Goal: Information Seeking & Learning: Learn about a topic

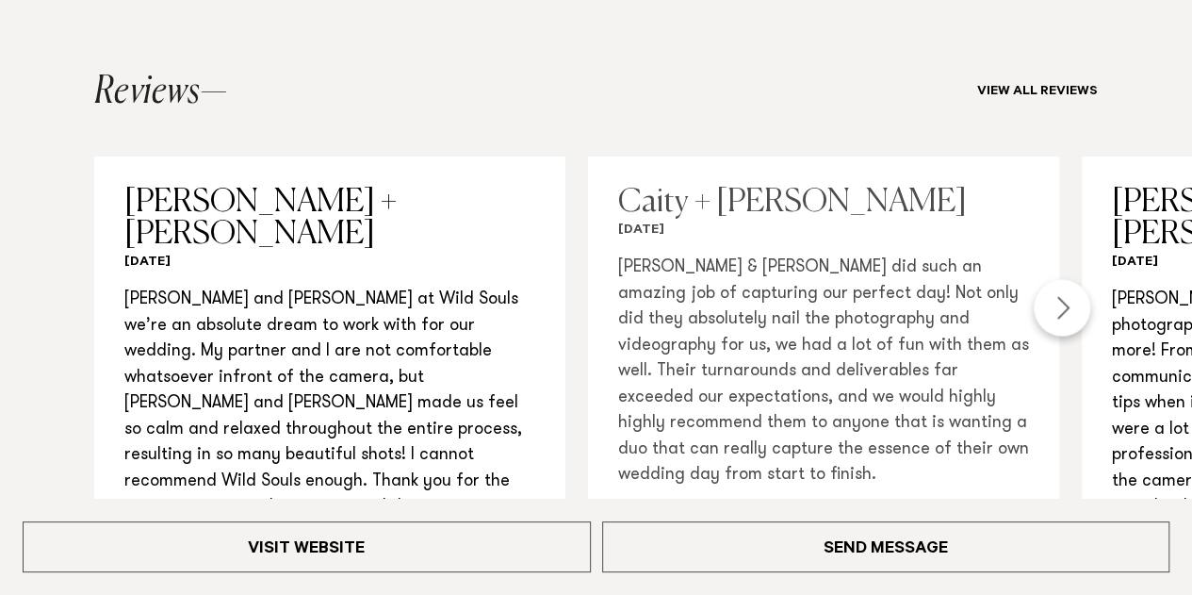
scroll to position [1957, 0]
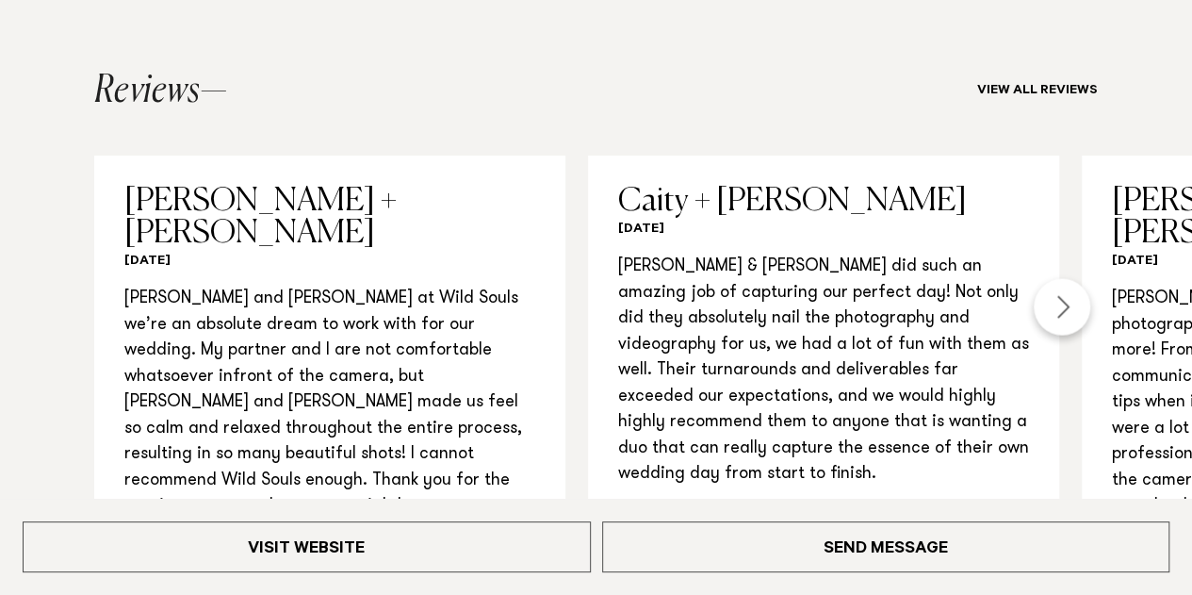
click at [1066, 279] on div "Next slide" at bounding box center [1062, 307] width 57 height 57
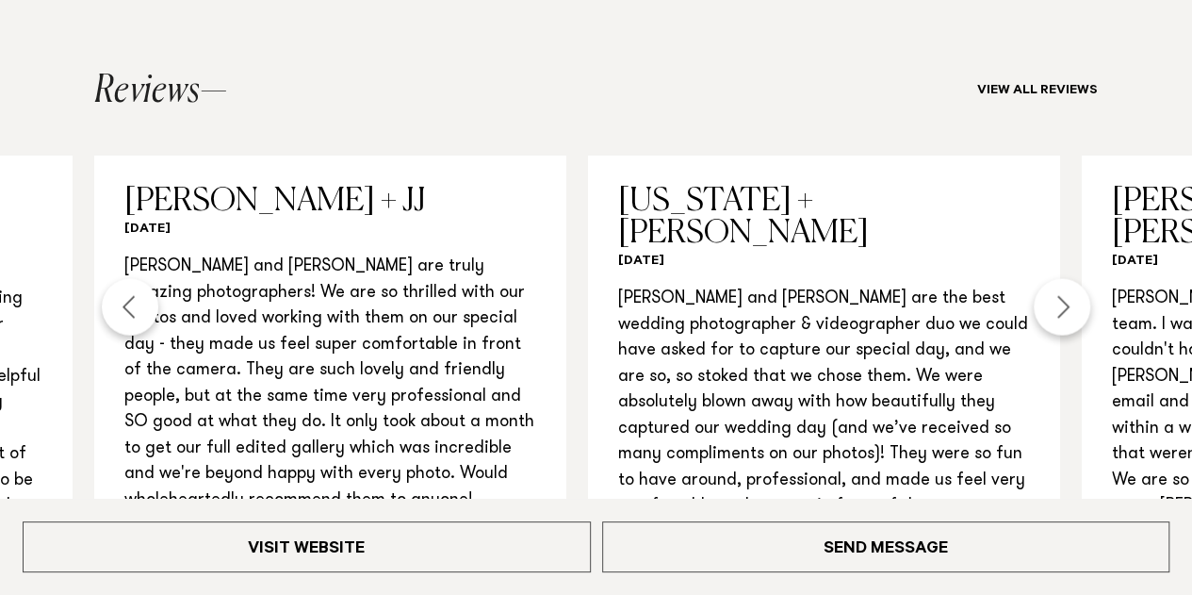
click at [1066, 279] on div "Next slide" at bounding box center [1062, 307] width 57 height 57
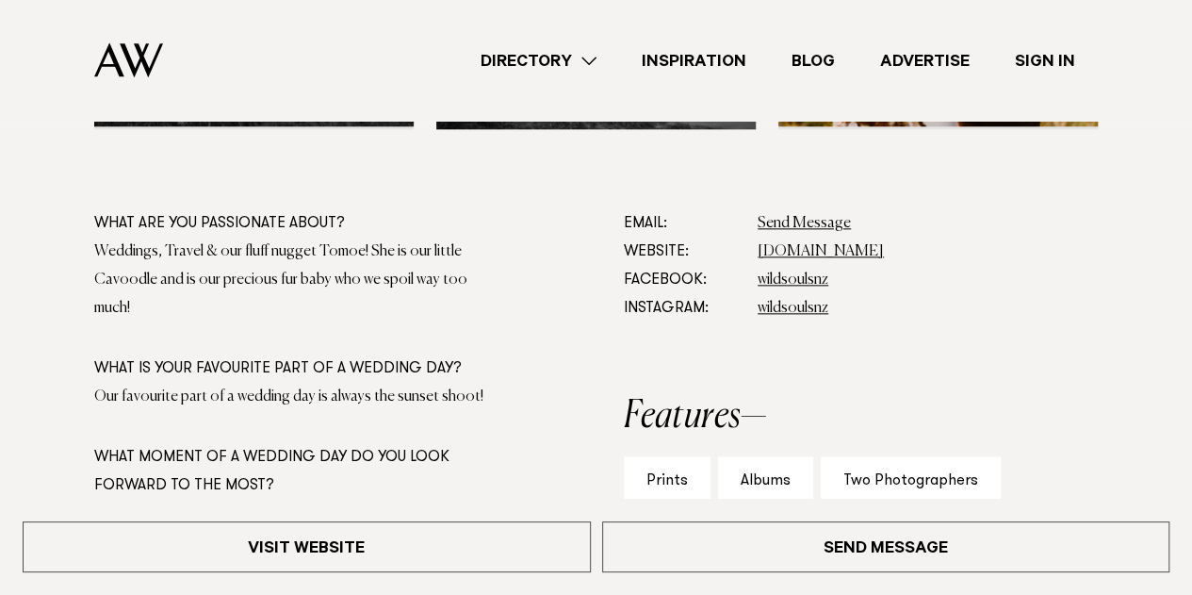
scroll to position [881, 0]
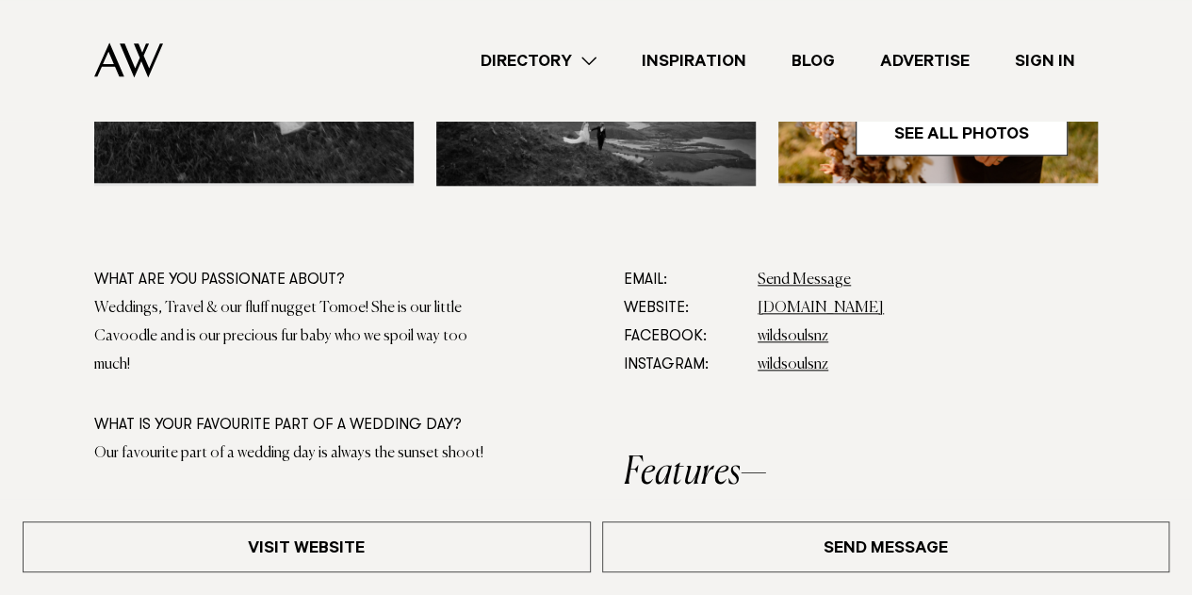
click at [524, 61] on link "Directory" at bounding box center [538, 60] width 161 height 25
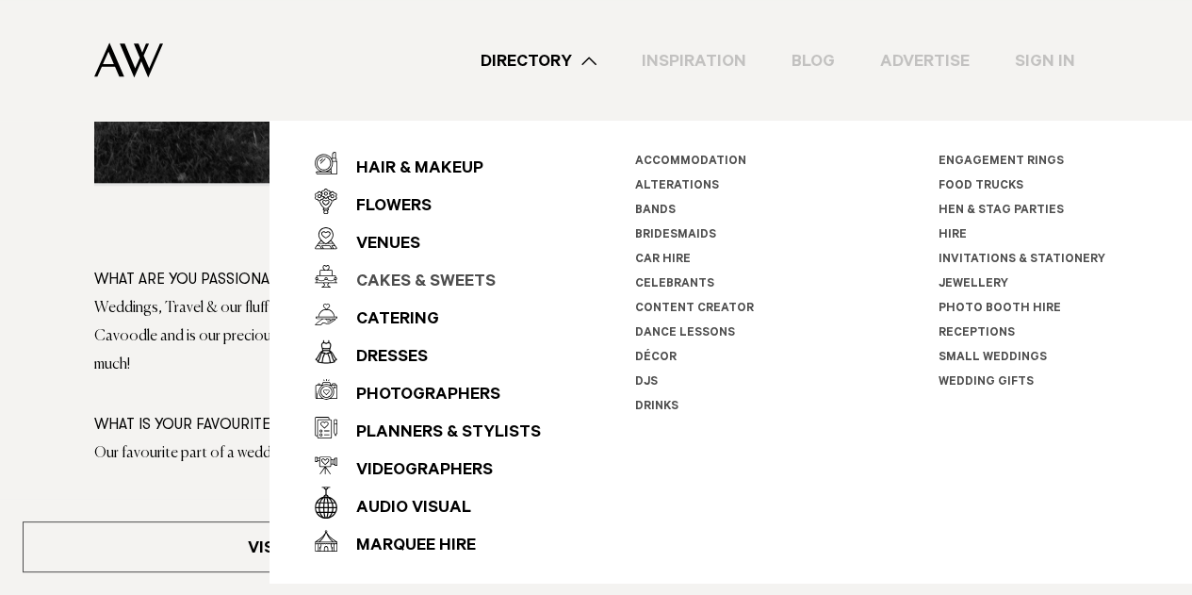
click at [417, 275] on div "Cakes & Sweets" at bounding box center [416, 283] width 158 height 38
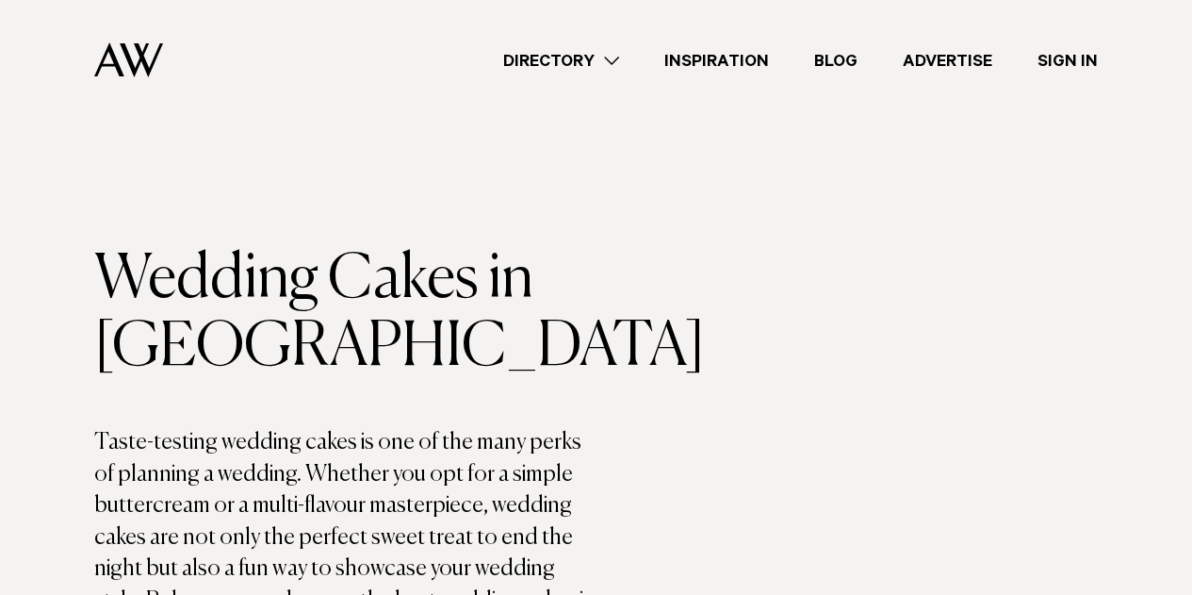
click at [600, 63] on link "Directory" at bounding box center [561, 60] width 161 height 25
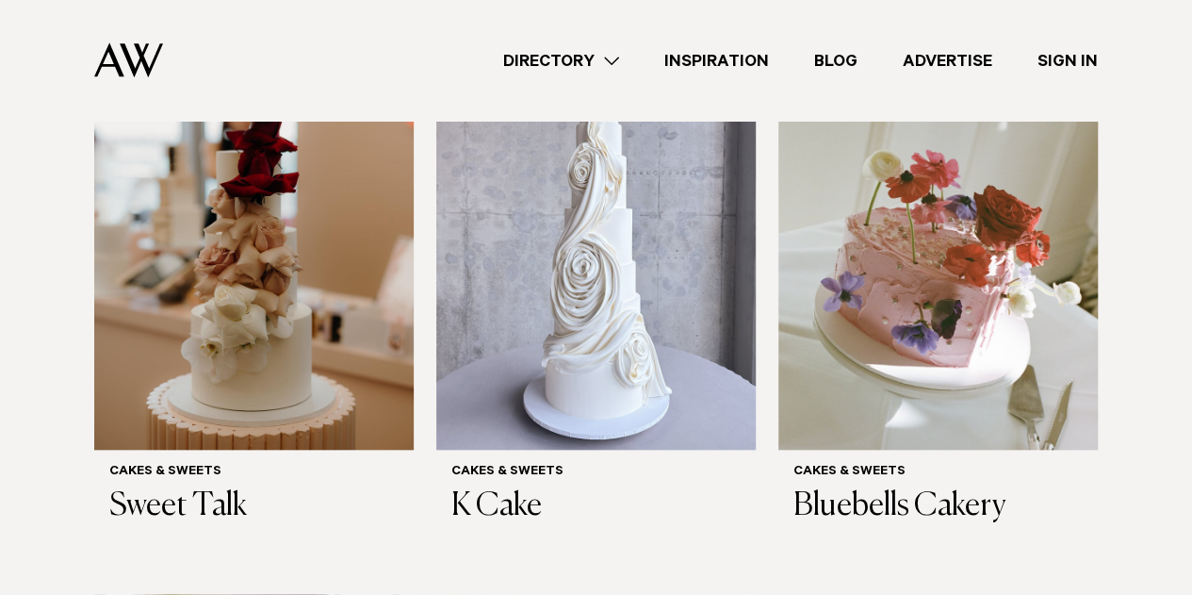
scroll to position [743, 0]
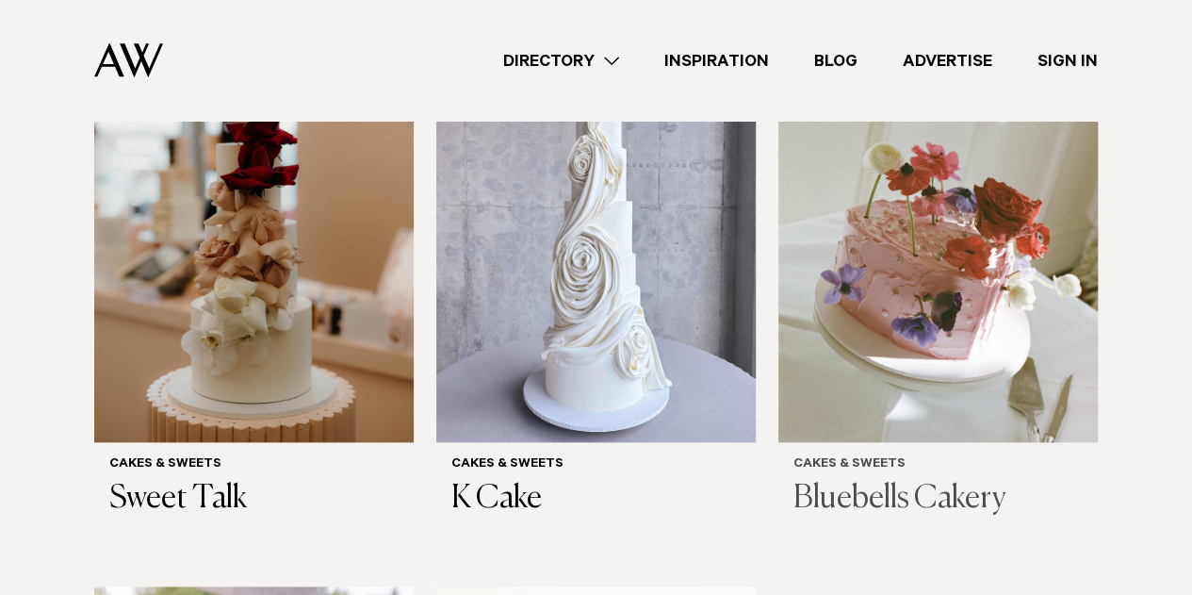
click at [883, 319] on img at bounding box center [939, 227] width 320 height 429
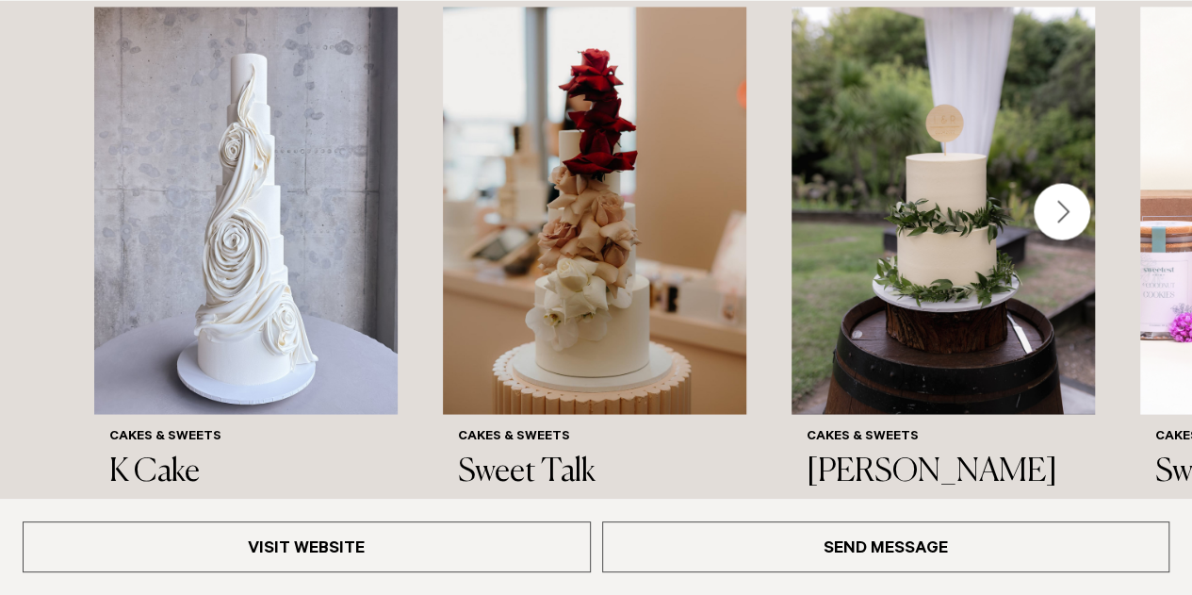
scroll to position [1633, 0]
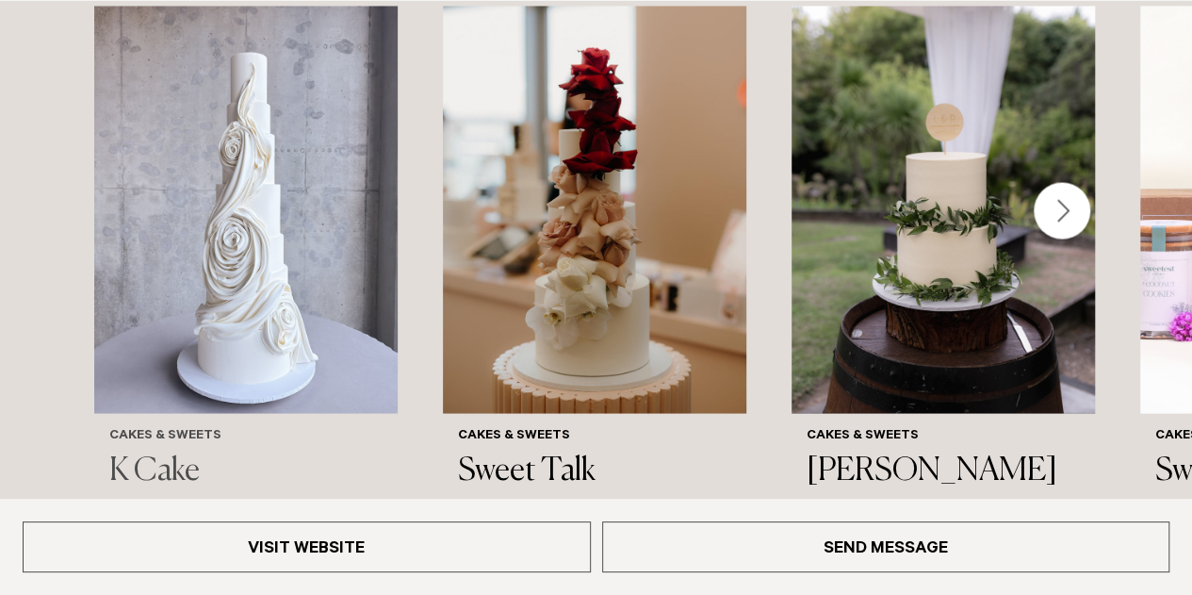
click at [273, 257] on img "1 / 6" at bounding box center [245, 209] width 303 height 407
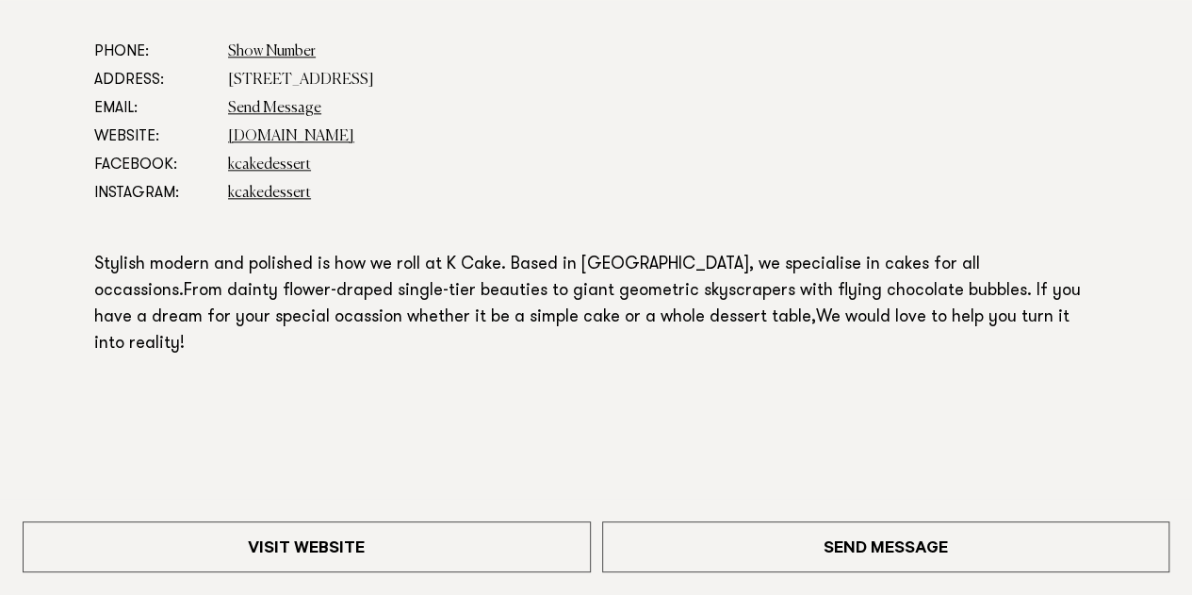
scroll to position [1041, 0]
click at [287, 134] on link "[DOMAIN_NAME]" at bounding box center [291, 135] width 126 height 15
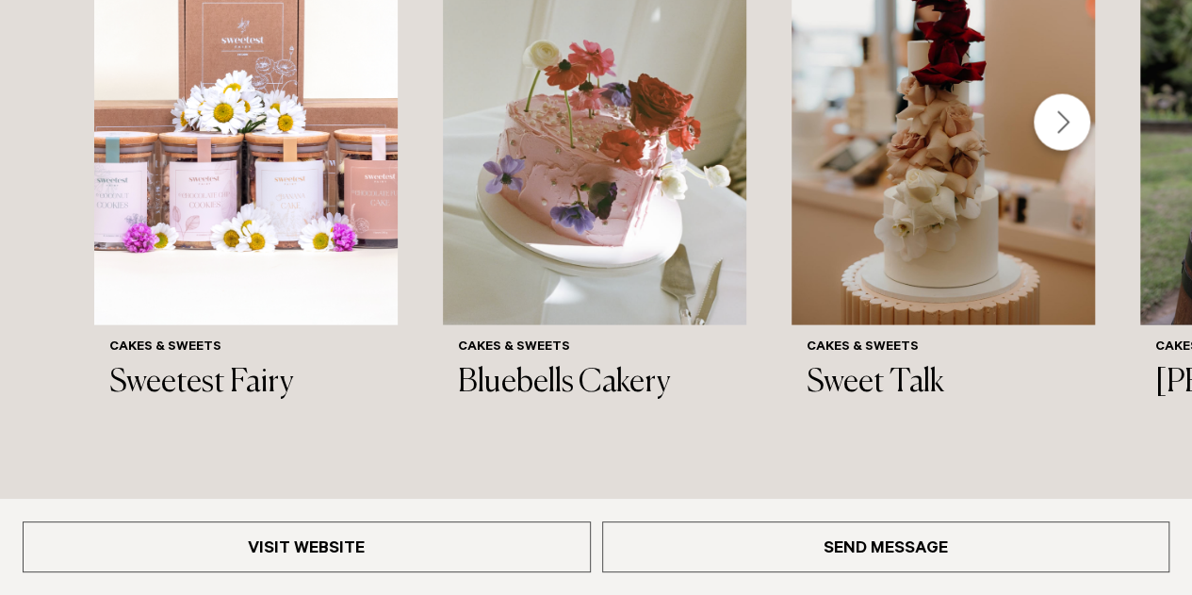
scroll to position [1814, 0]
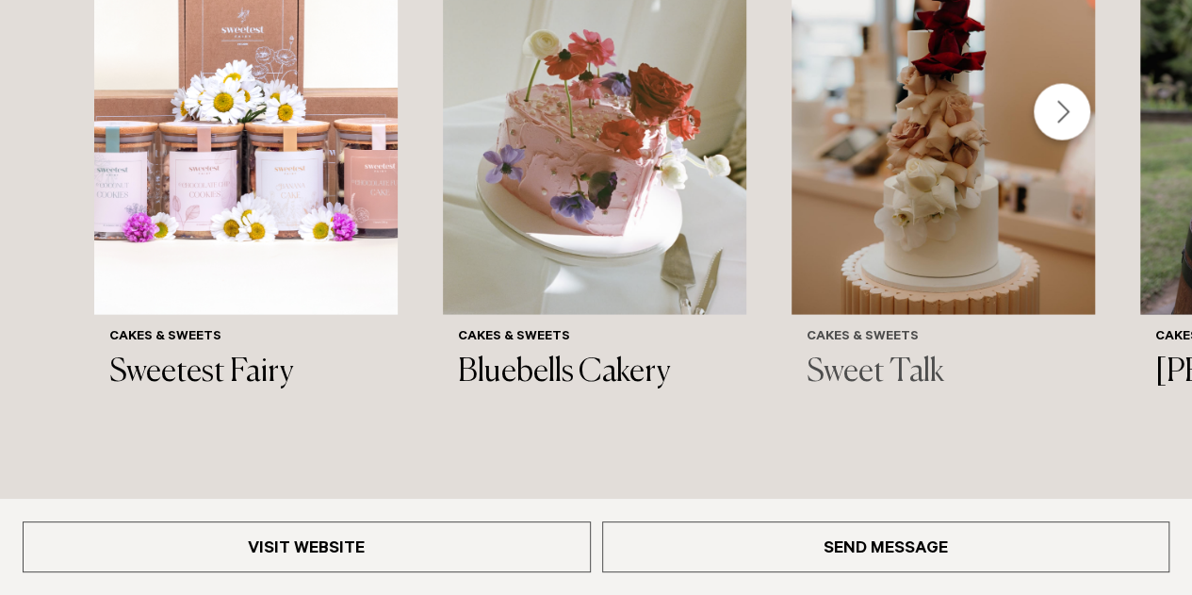
click at [913, 216] on img "3 / 6" at bounding box center [943, 111] width 303 height 407
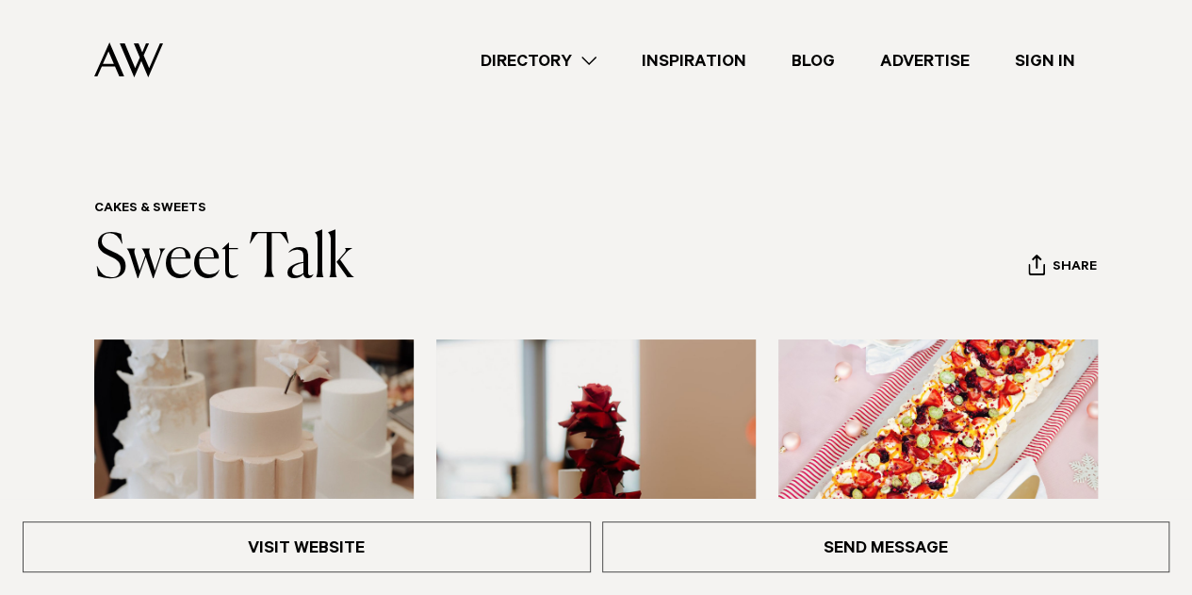
click at [577, 55] on link "Directory" at bounding box center [538, 60] width 161 height 25
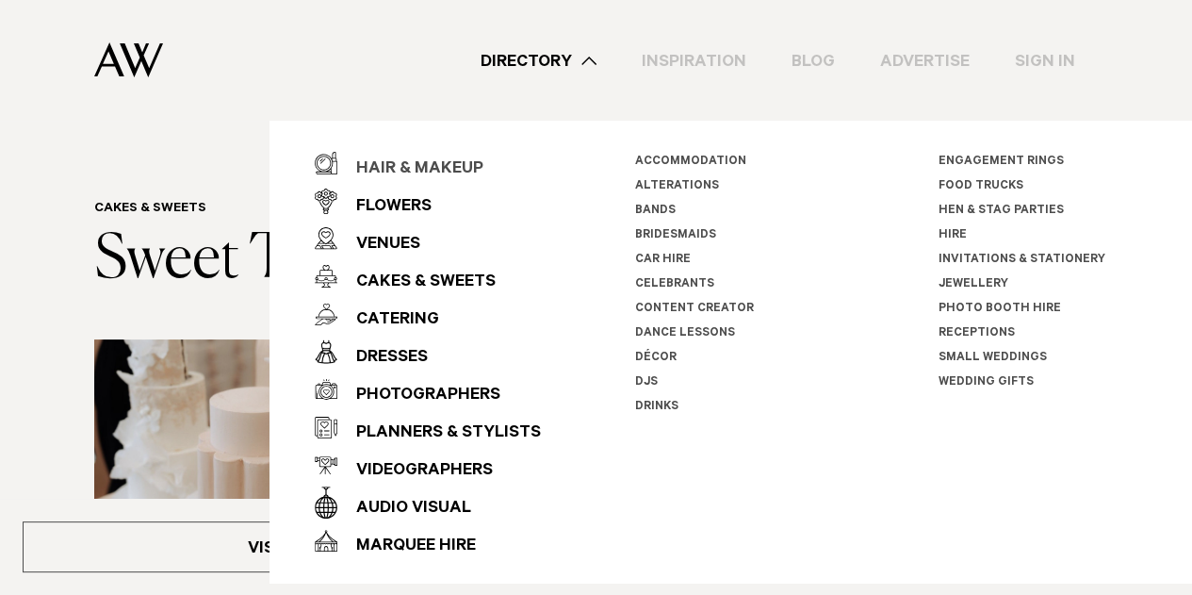
click at [418, 169] on div "Hair & Makeup" at bounding box center [410, 170] width 146 height 38
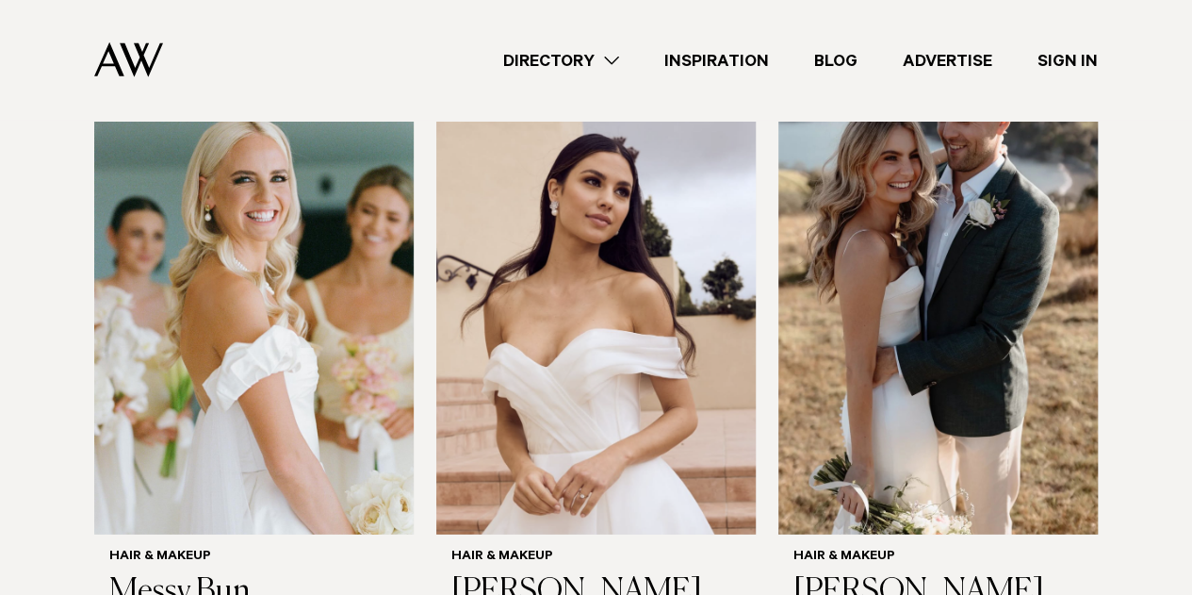
scroll to position [2456, 0]
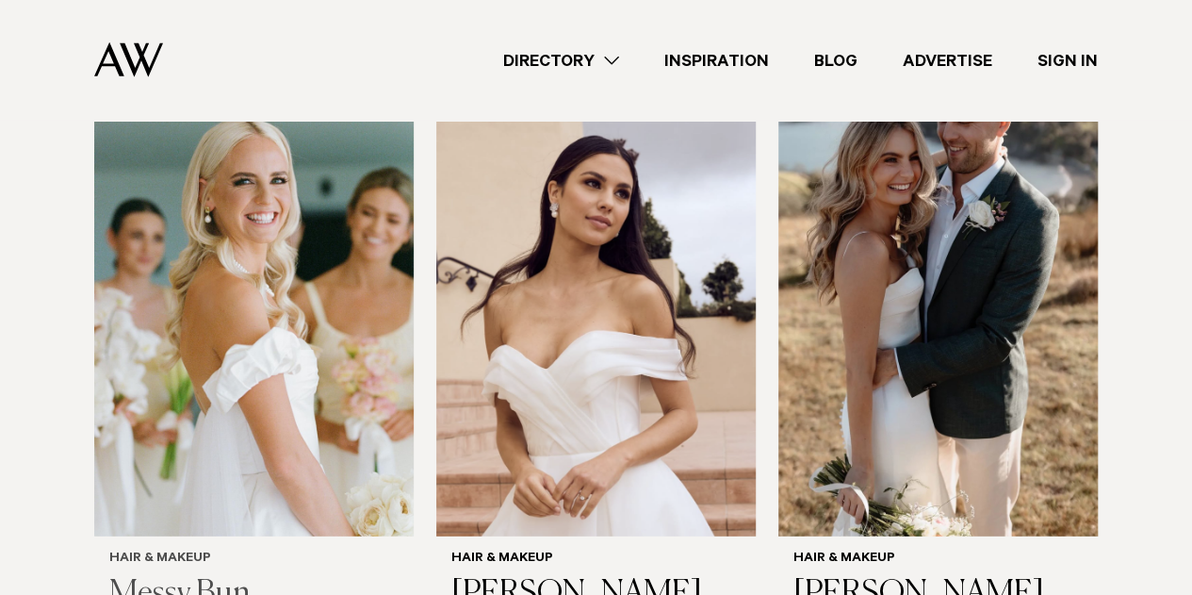
click at [290, 359] on img at bounding box center [254, 321] width 320 height 429
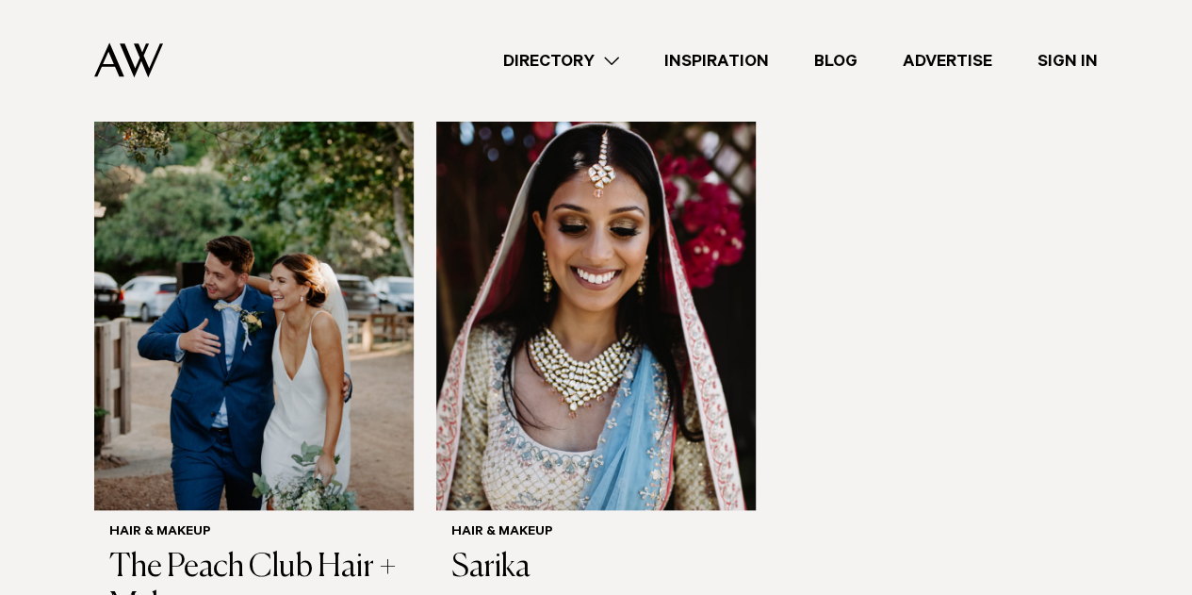
scroll to position [4281, 0]
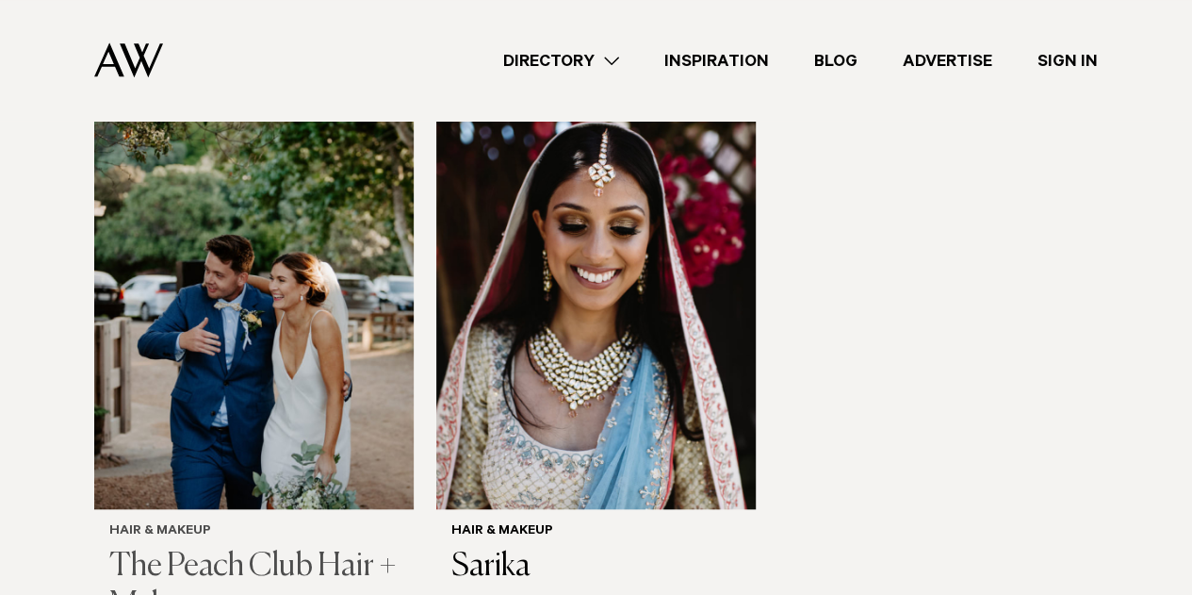
click at [237, 363] on img at bounding box center [254, 294] width 320 height 429
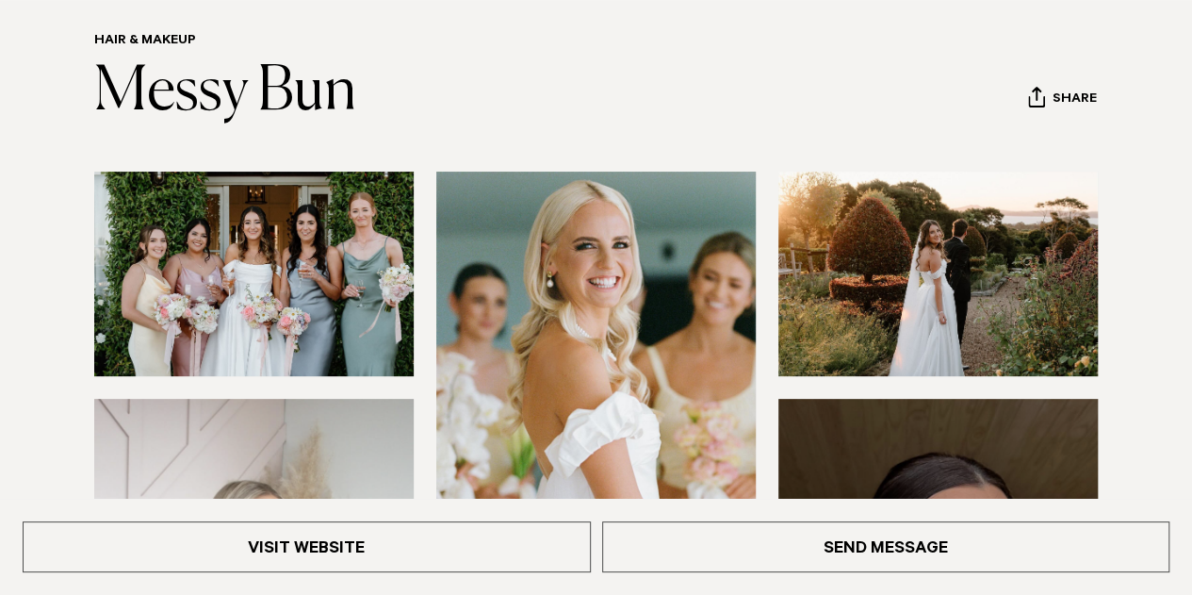
scroll to position [159, 0]
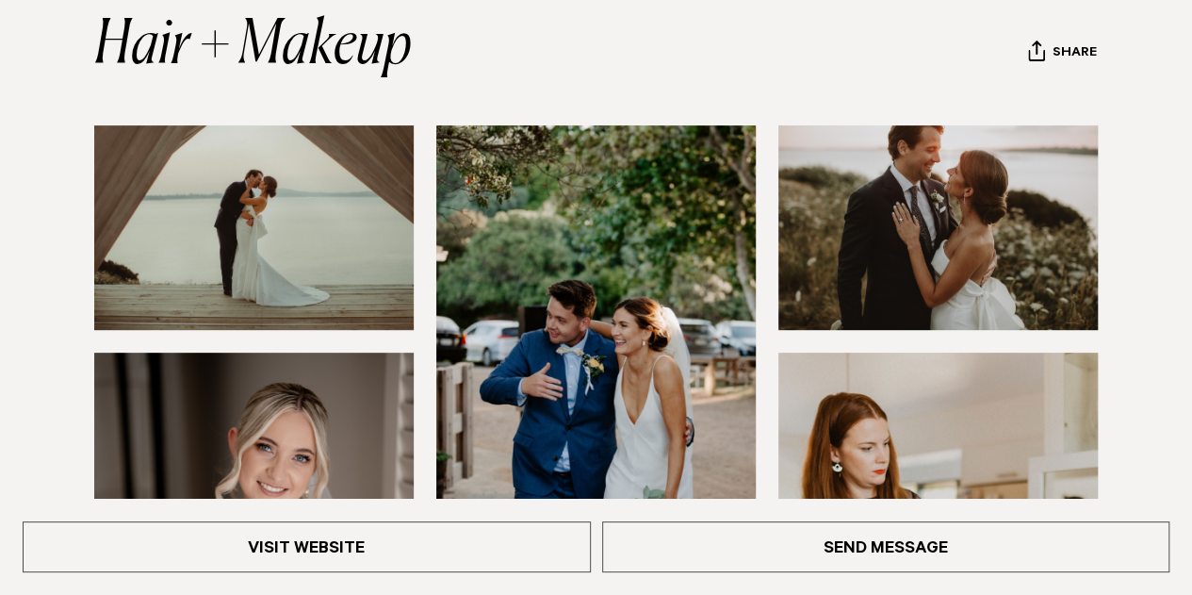
scroll to position [443, 0]
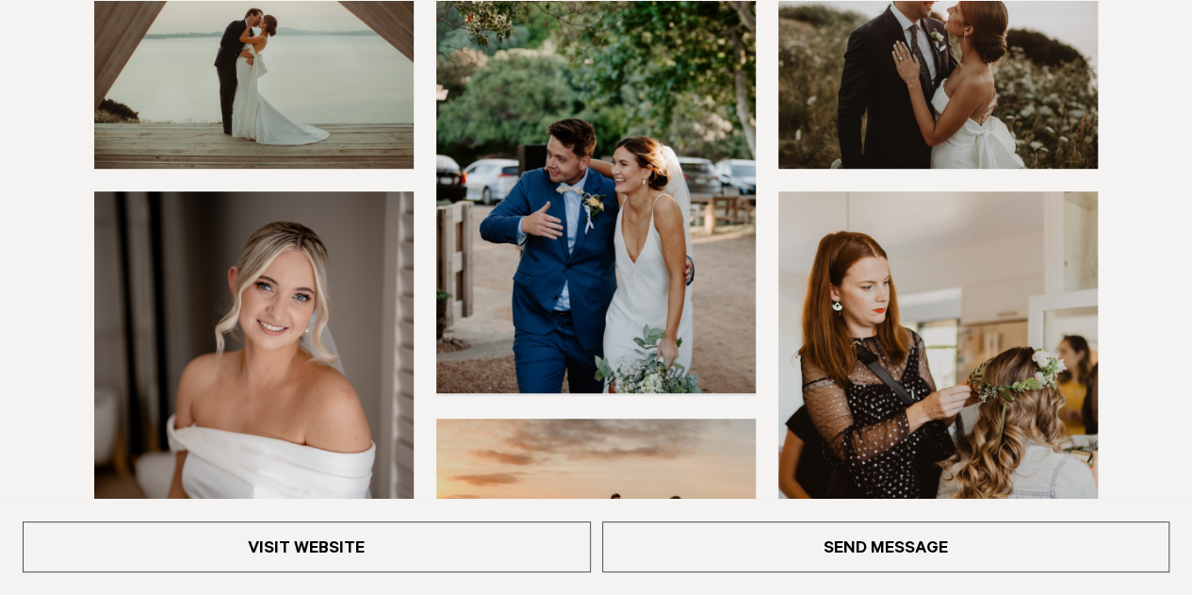
click at [606, 309] on img at bounding box center [596, 178] width 320 height 429
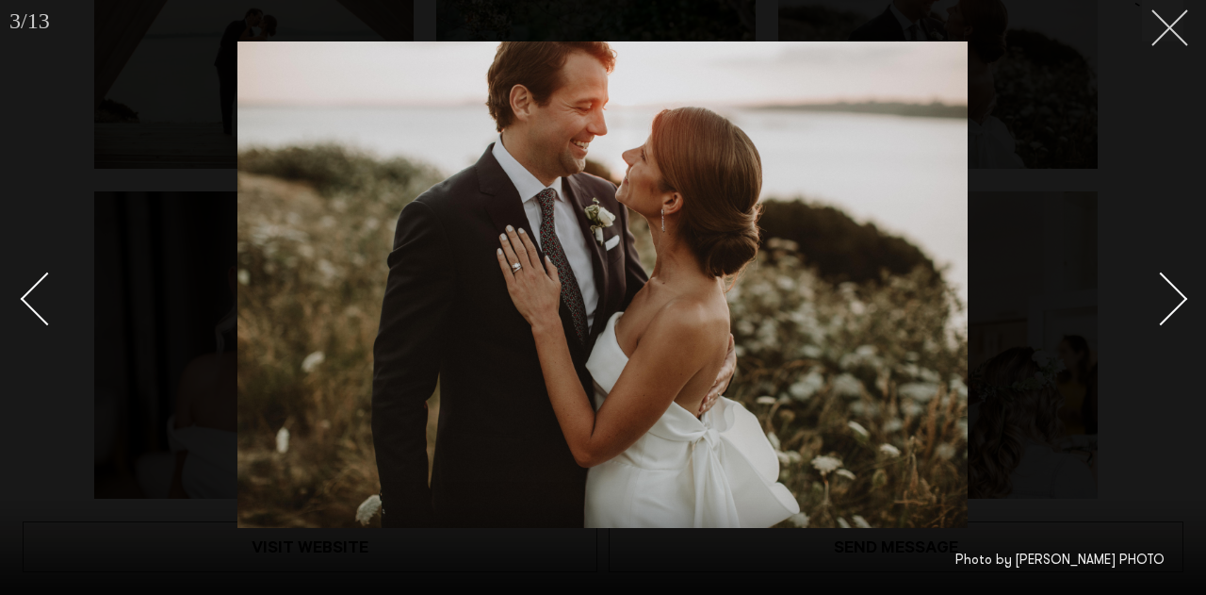
click at [1166, 31] on line at bounding box center [1170, 27] width 35 height 35
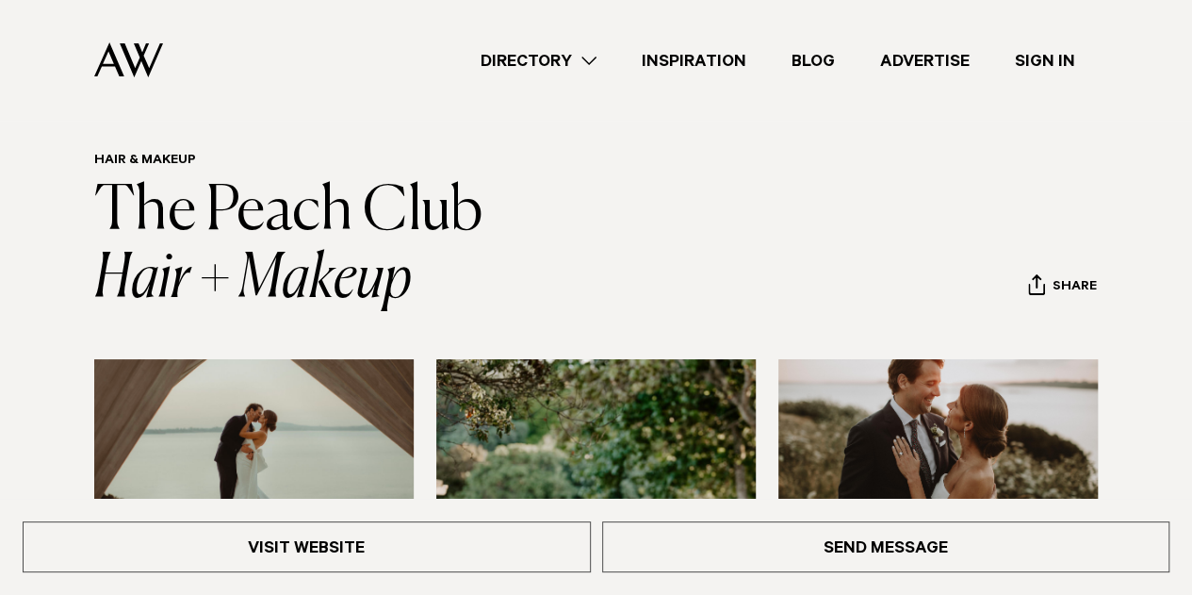
scroll to position [47, 0]
click at [567, 57] on link "Directory" at bounding box center [538, 60] width 161 height 25
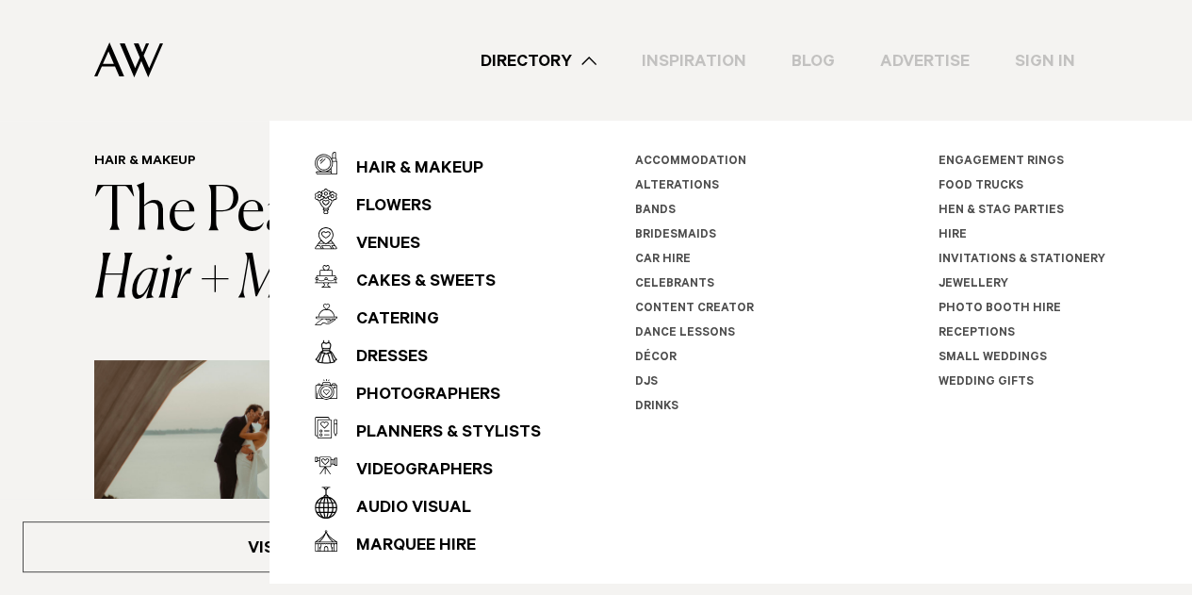
click at [1000, 205] on link "Hen & Stag Parties" at bounding box center [1001, 211] width 125 height 13
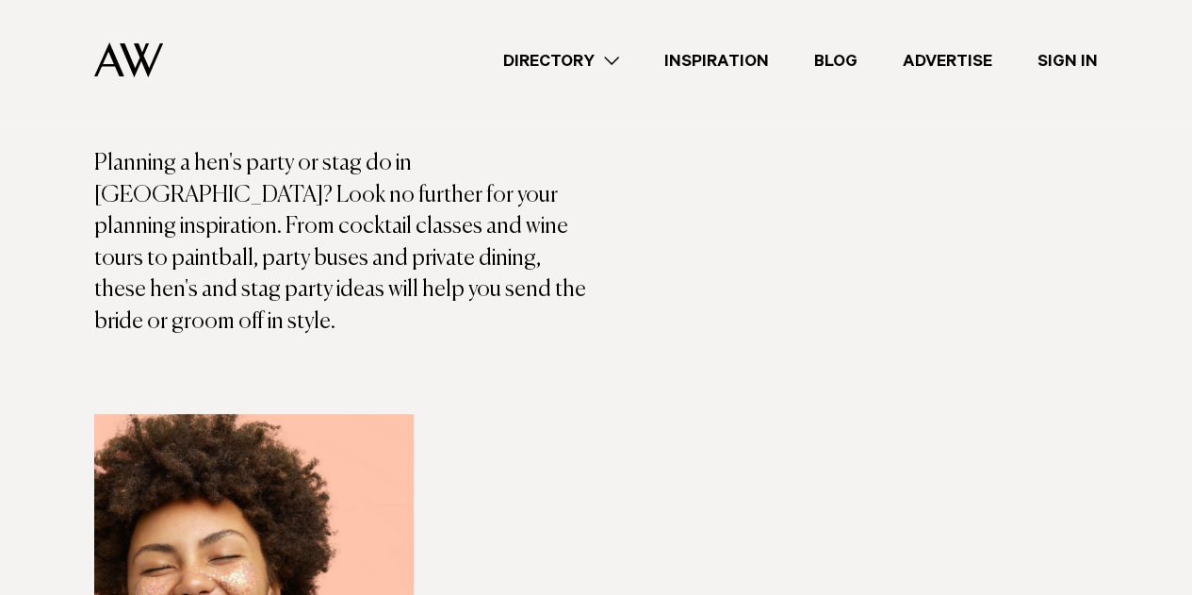
scroll to position [348, 0]
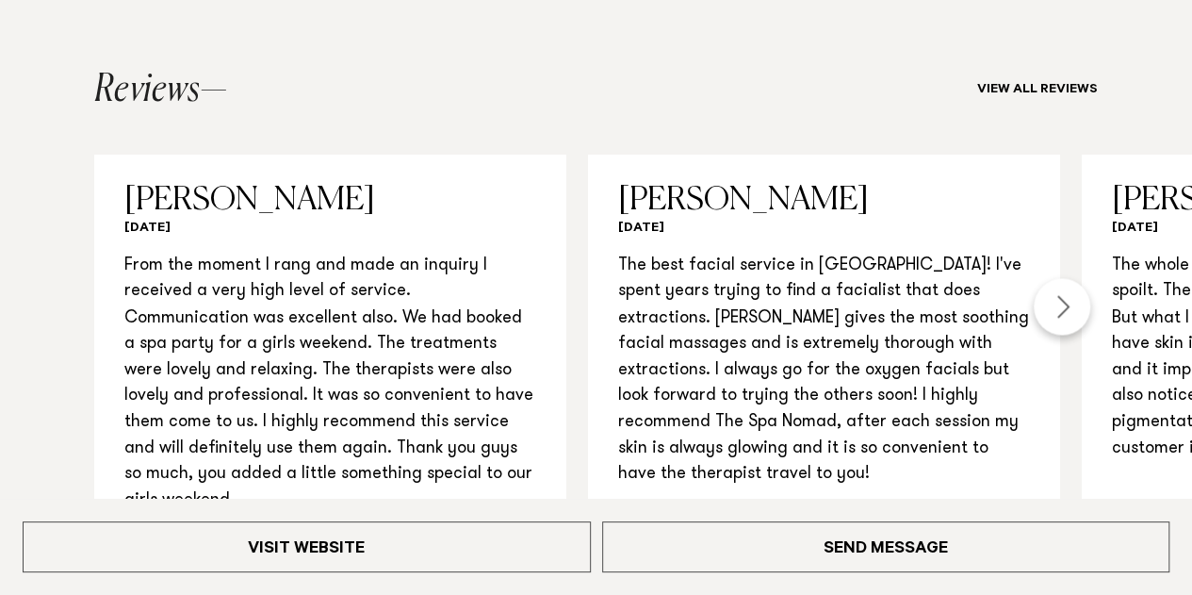
scroll to position [1486, 0]
